Goal: Information Seeking & Learning: Learn about a topic

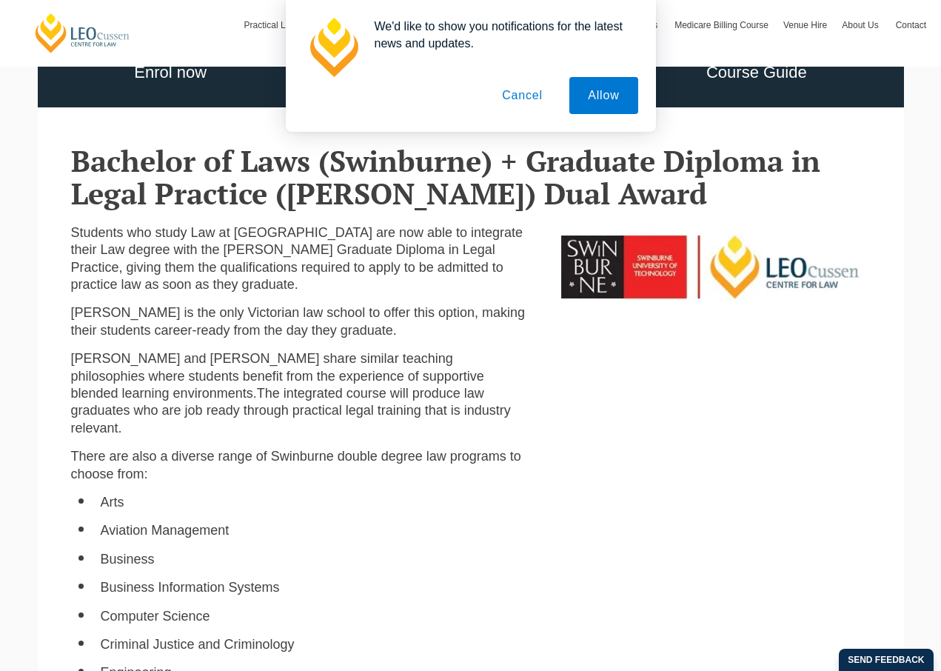
click at [507, 96] on button "Cancel" at bounding box center [523, 95] width 78 height 37
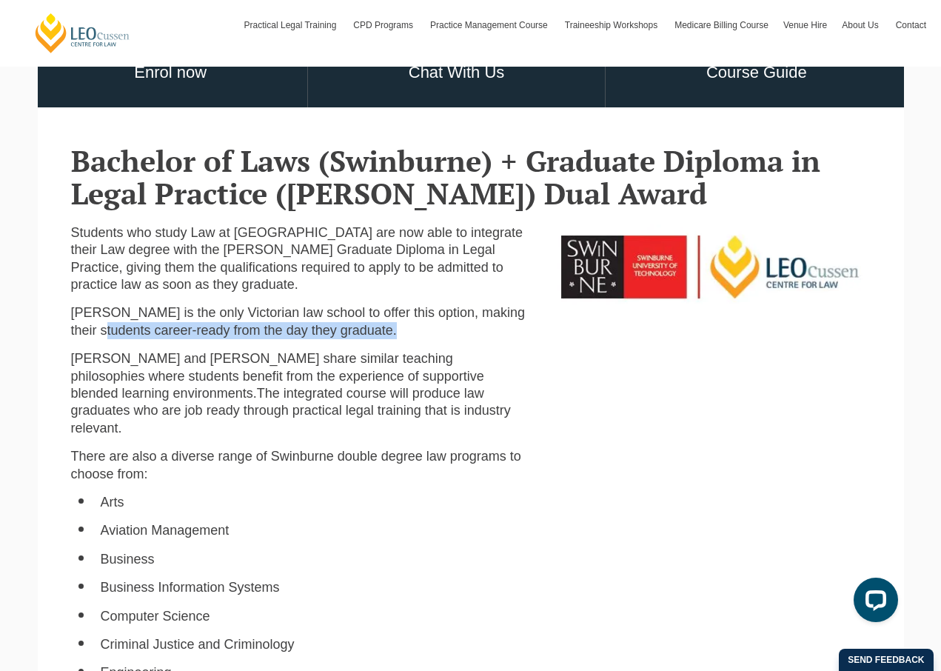
drag, startPoint x: 102, startPoint y: 333, endPoint x: 260, endPoint y: 349, distance: 158.5
click at [260, 349] on div "Students who study Law at [GEOGRAPHIC_DATA] are now able to integrate their Law…" at bounding box center [299, 672] width 479 height 896
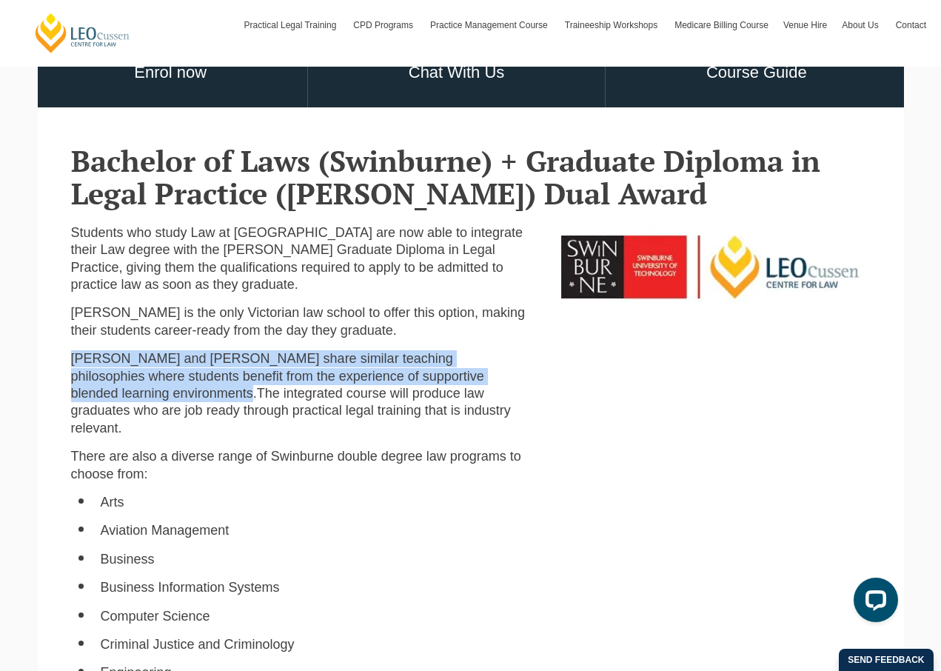
drag, startPoint x: 148, startPoint y: 350, endPoint x: 464, endPoint y: 377, distance: 317.4
click at [467, 377] on div "Students who study Law at [GEOGRAPHIC_DATA] are now able to integrate their Law…" at bounding box center [299, 672] width 479 height 896
click at [464, 377] on span "tudents benefit from the experience of supportive blended learning environments." at bounding box center [277, 385] width 413 height 32
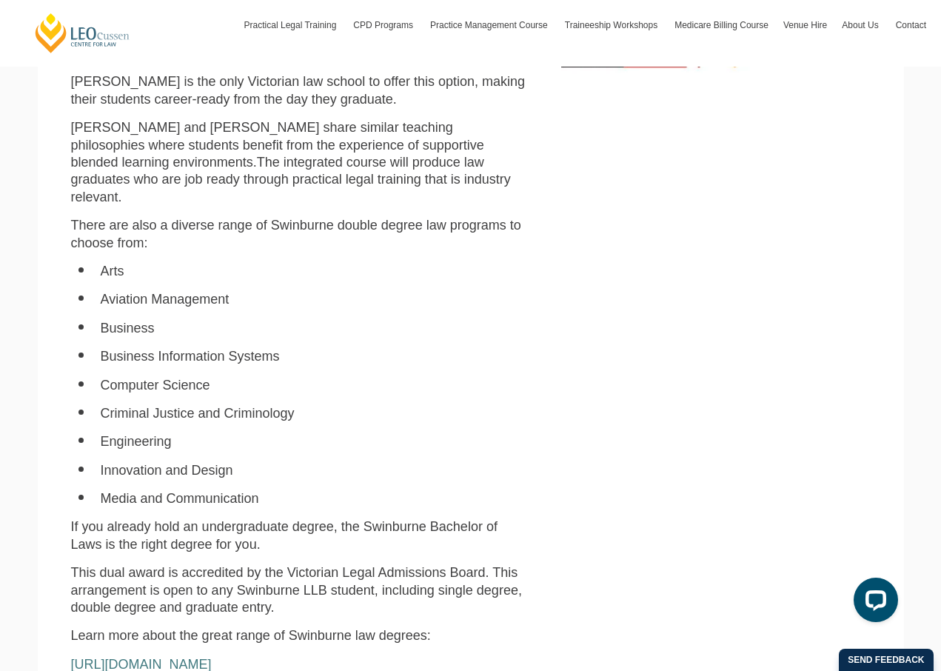
scroll to position [599, 0]
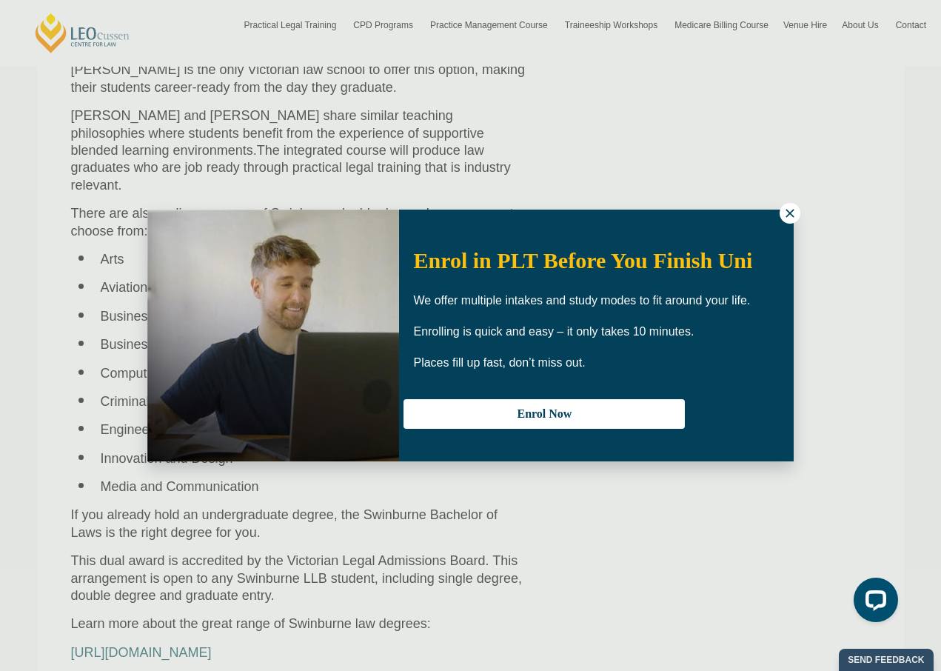
click at [788, 207] on icon at bounding box center [789, 213] width 13 height 13
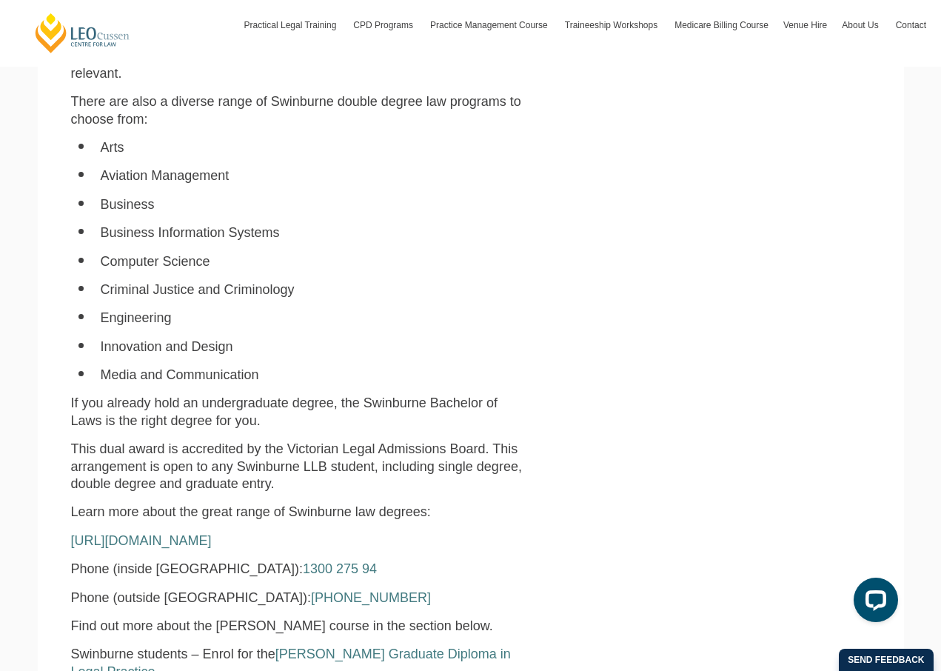
scroll to position [713, 0]
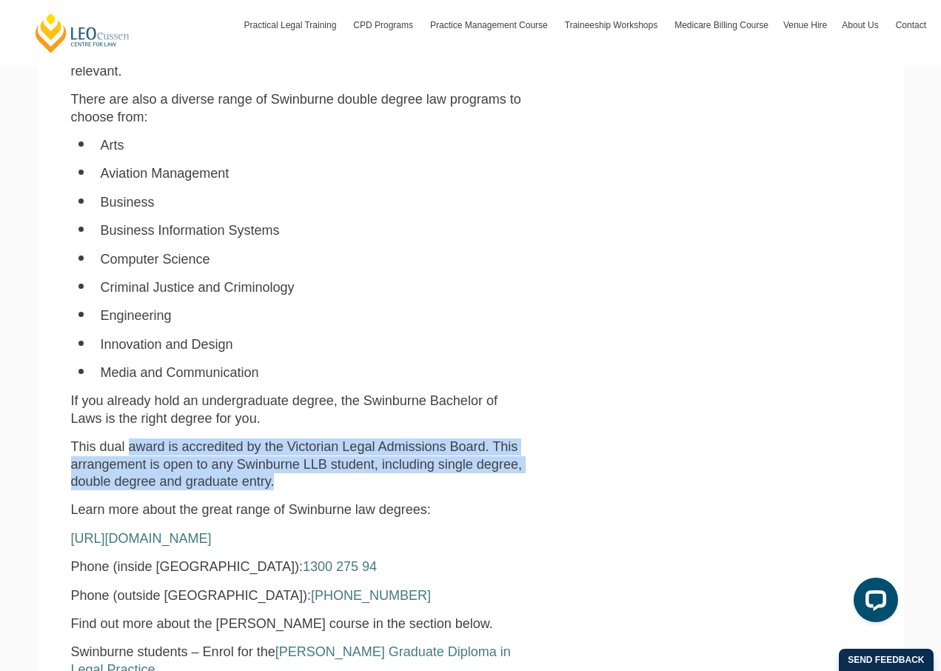
drag, startPoint x: 127, startPoint y: 436, endPoint x: 438, endPoint y: 458, distance: 311.8
click at [438, 458] on p "This dual award is accredited by the Victorian Legal Admissions Board. This arr…" at bounding box center [299, 464] width 457 height 52
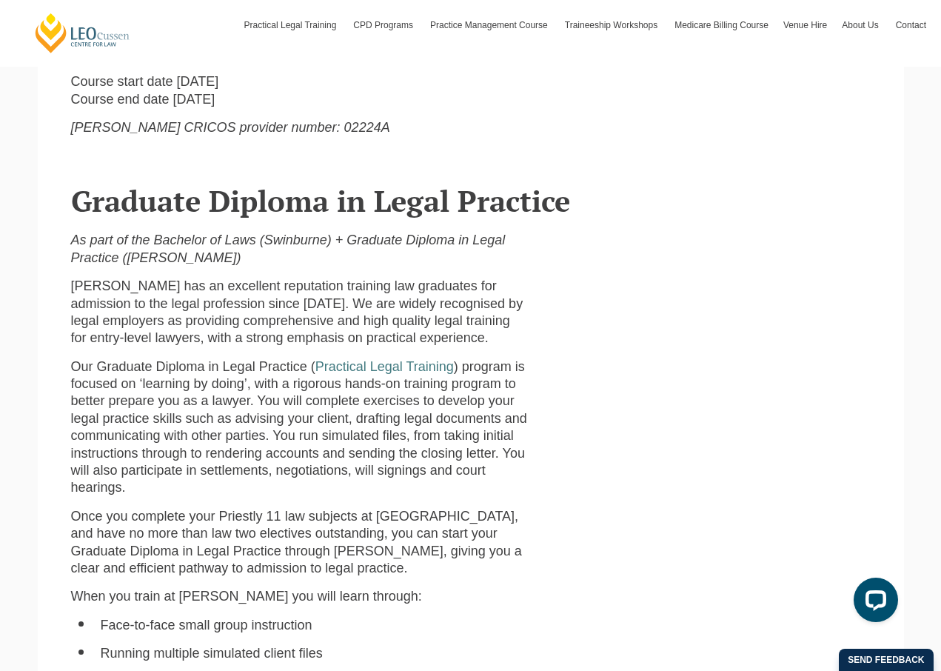
scroll to position [1340, 0]
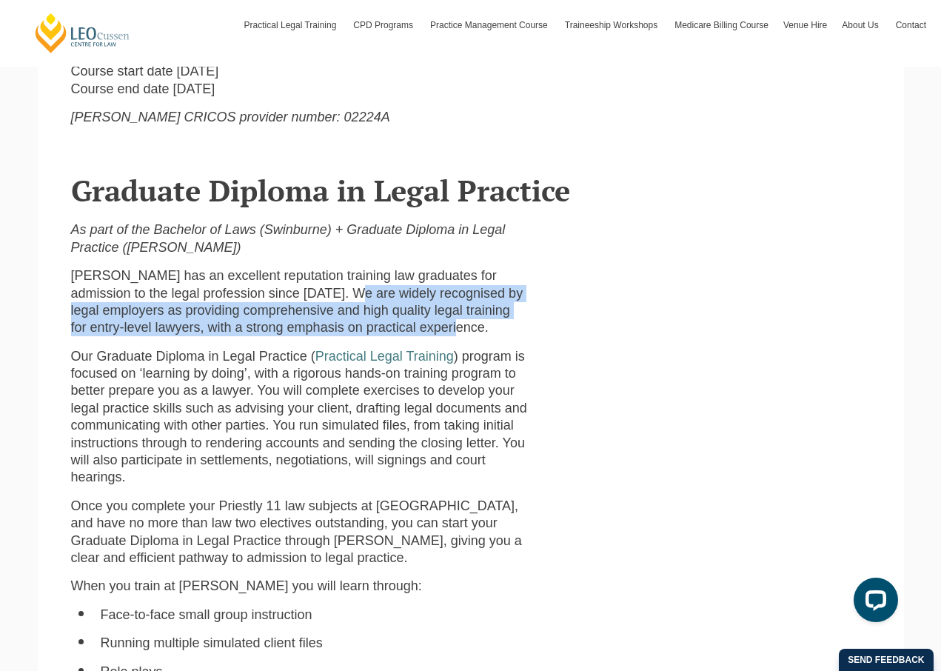
drag, startPoint x: 269, startPoint y: 272, endPoint x: 310, endPoint y: 310, distance: 55.5
click at [310, 310] on p "[PERSON_NAME] has an excellent reputation training law graduates for admission …" at bounding box center [299, 302] width 457 height 70
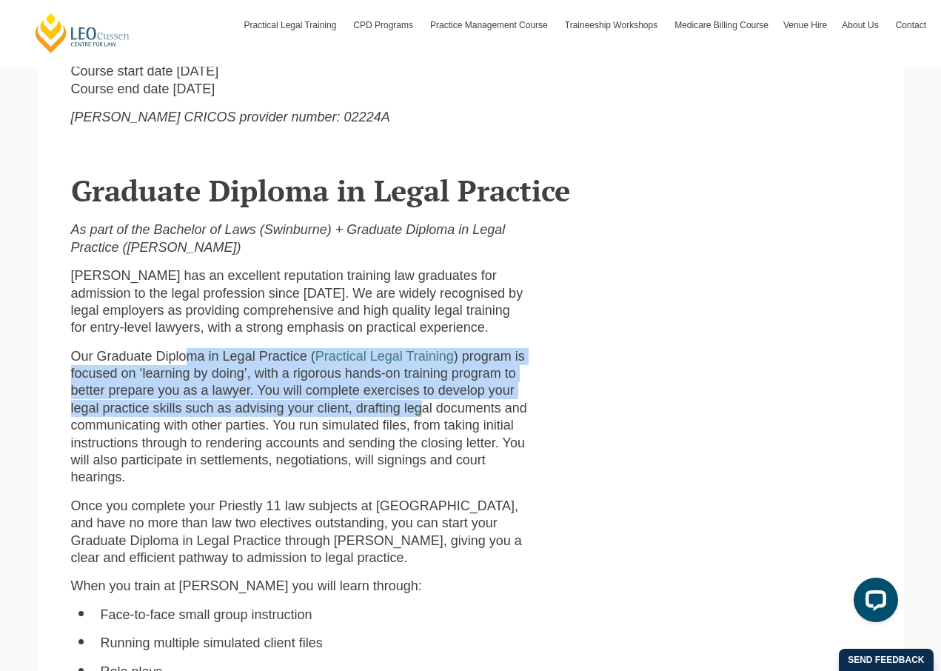
drag, startPoint x: 182, startPoint y: 339, endPoint x: 320, endPoint y: 391, distance: 147.2
click at [320, 391] on span "Our Graduate Diploma in Legal Practice ( Practical Legal Training ) program is …" at bounding box center [299, 417] width 456 height 136
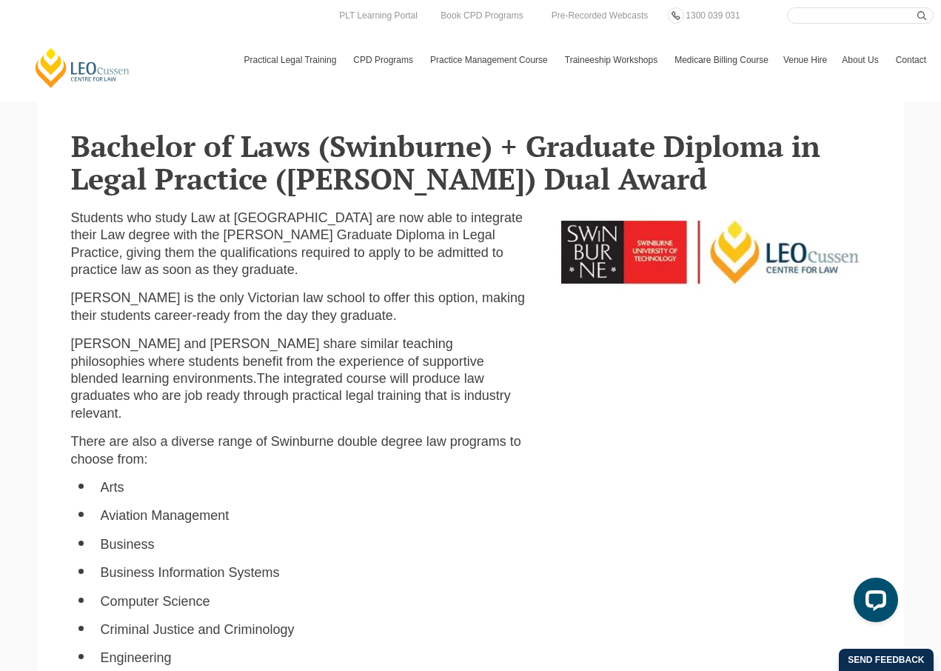
scroll to position [0, 0]
